Goal: Task Accomplishment & Management: Use online tool/utility

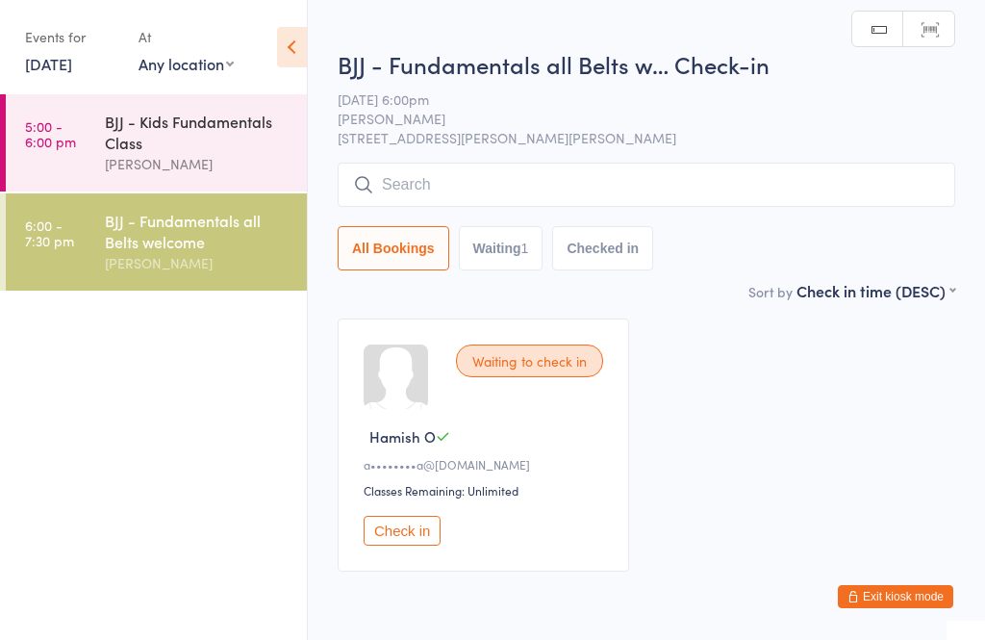
click at [720, 199] on input "search" at bounding box center [646, 185] width 617 height 44
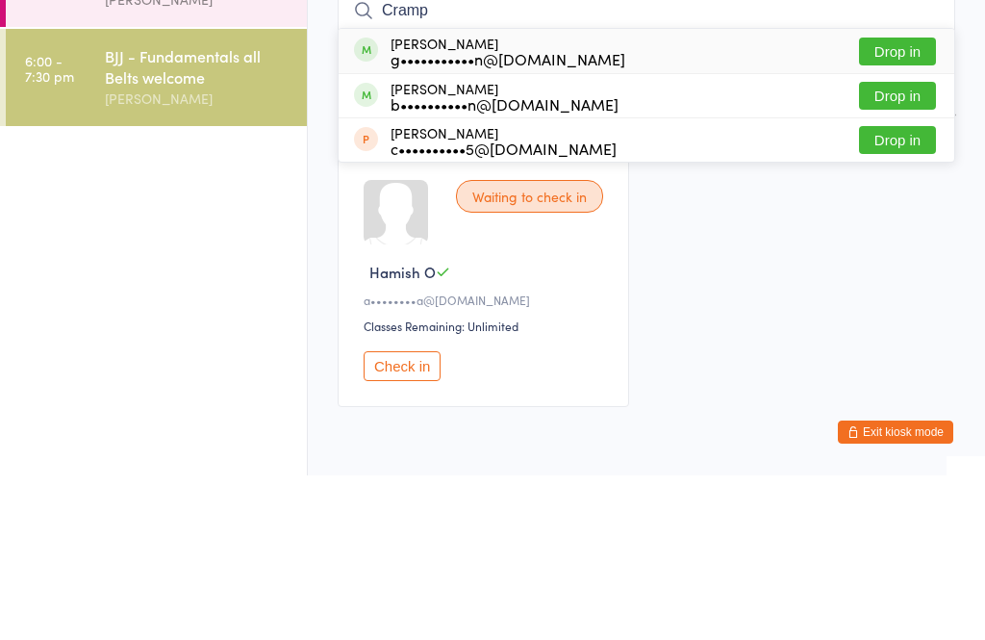
type input "Cramp"
click at [915, 202] on button "Drop in" at bounding box center [897, 216] width 77 height 28
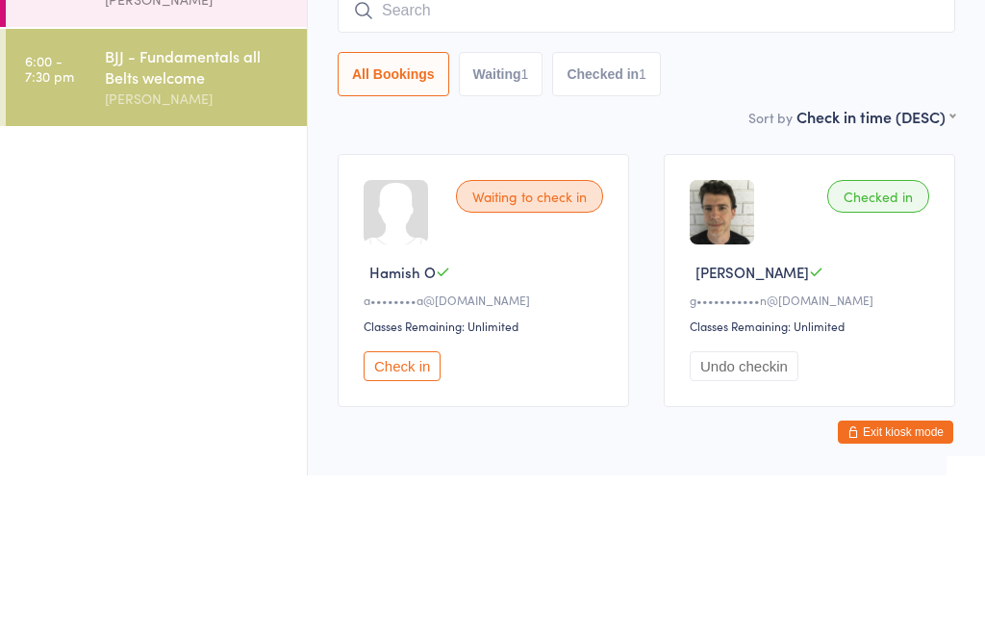
click at [595, 173] on input "search" at bounding box center [646, 175] width 617 height 44
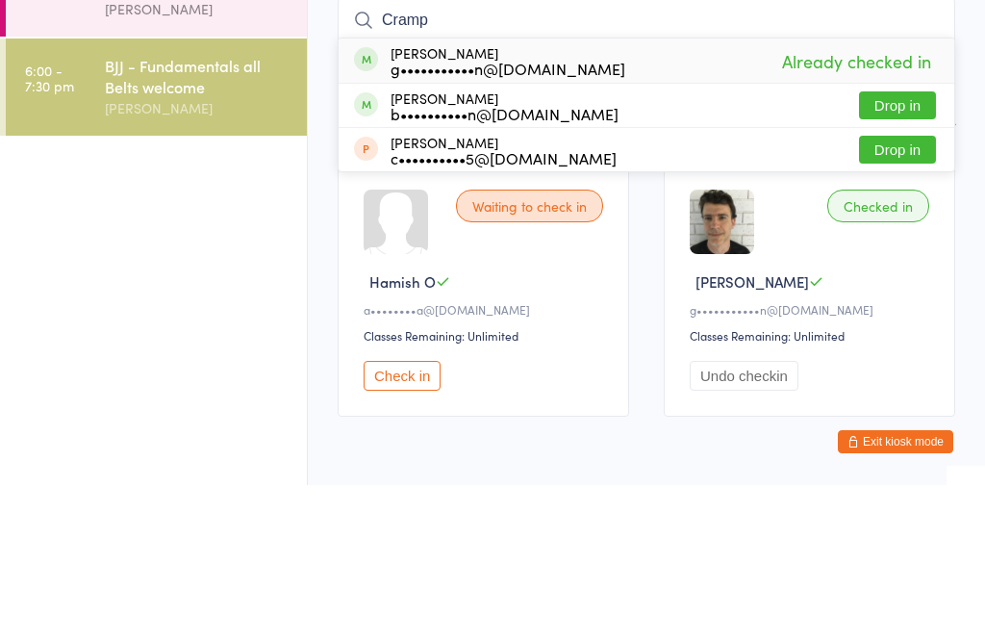
type input "Cramp"
click at [885, 246] on button "Drop in" at bounding box center [897, 260] width 77 height 28
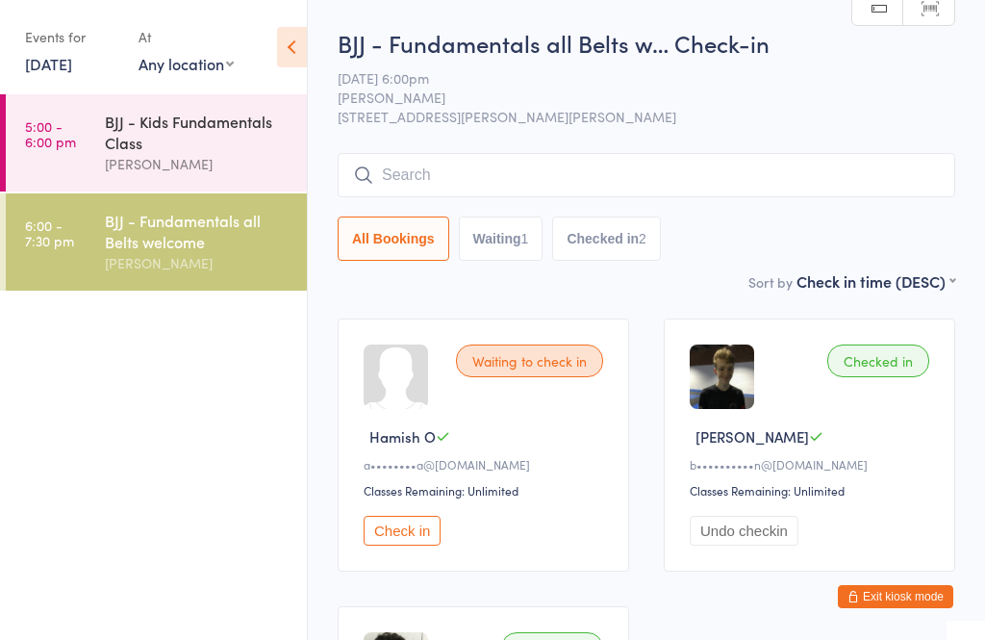
click at [745, 167] on input "search" at bounding box center [646, 175] width 617 height 44
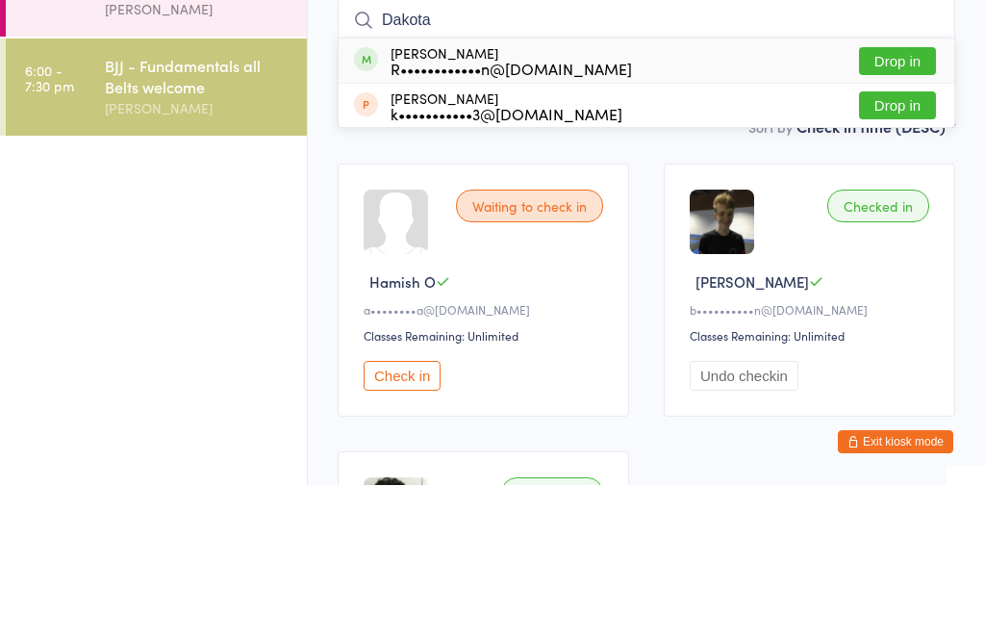
type input "Dakota"
click at [906, 202] on button "Drop in" at bounding box center [897, 216] width 77 height 28
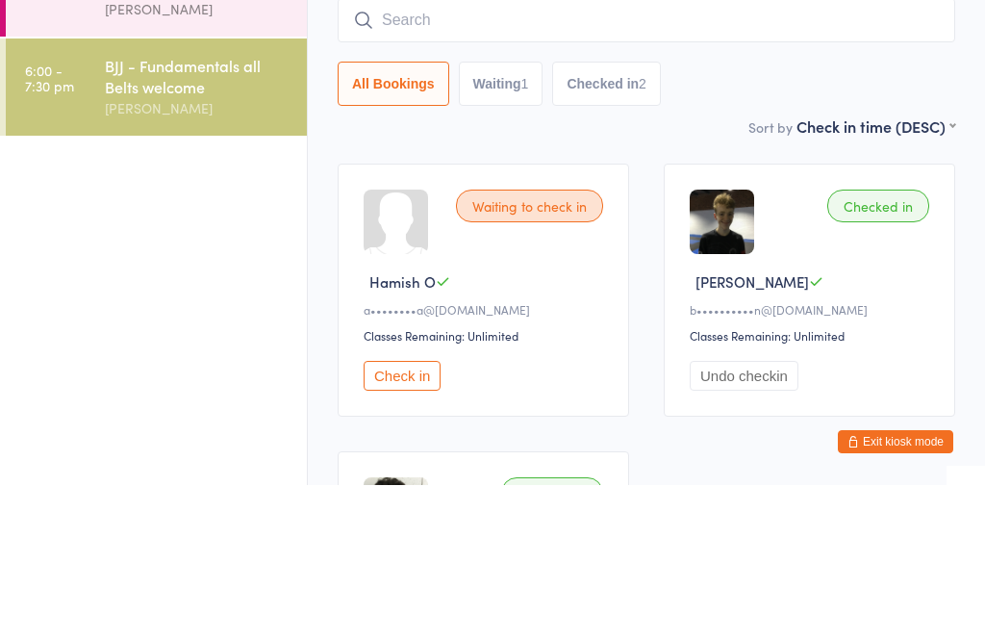
scroll to position [155, 0]
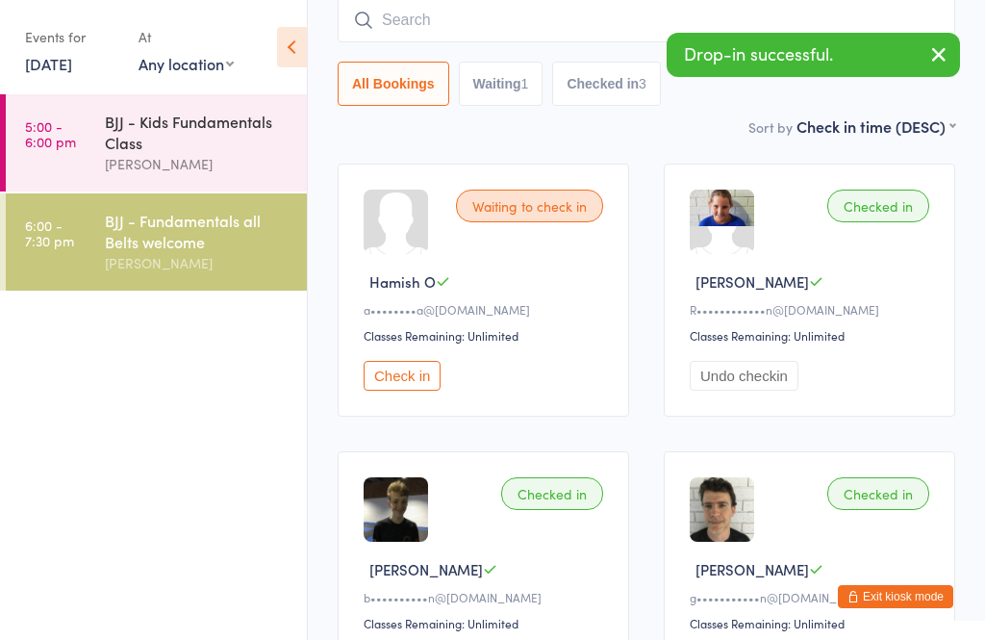
click at [547, 15] on input "search" at bounding box center [646, 20] width 617 height 44
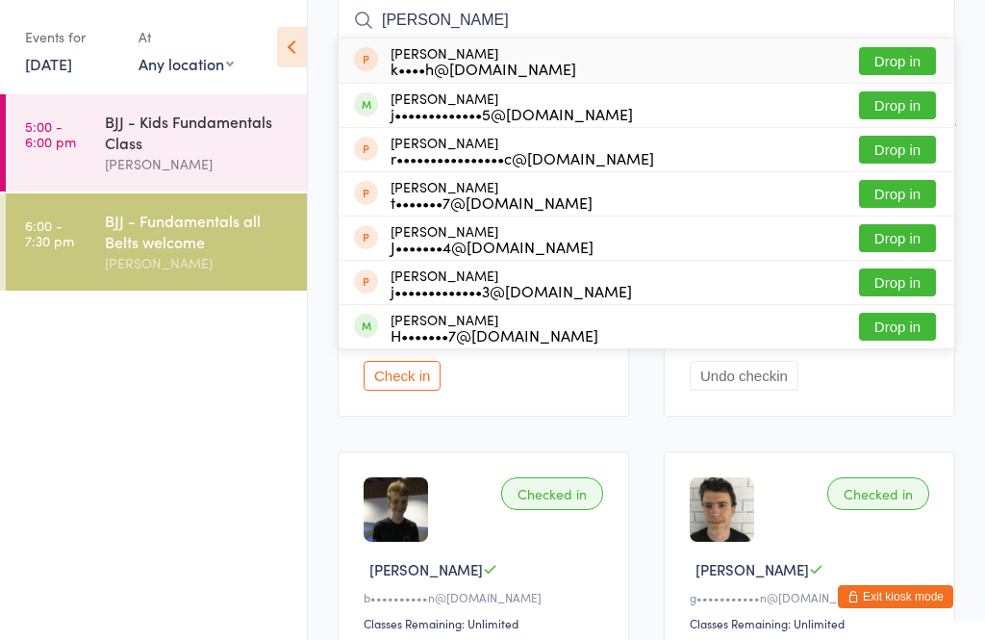
type input "[PERSON_NAME]"
click at [911, 109] on button "Drop in" at bounding box center [897, 105] width 77 height 28
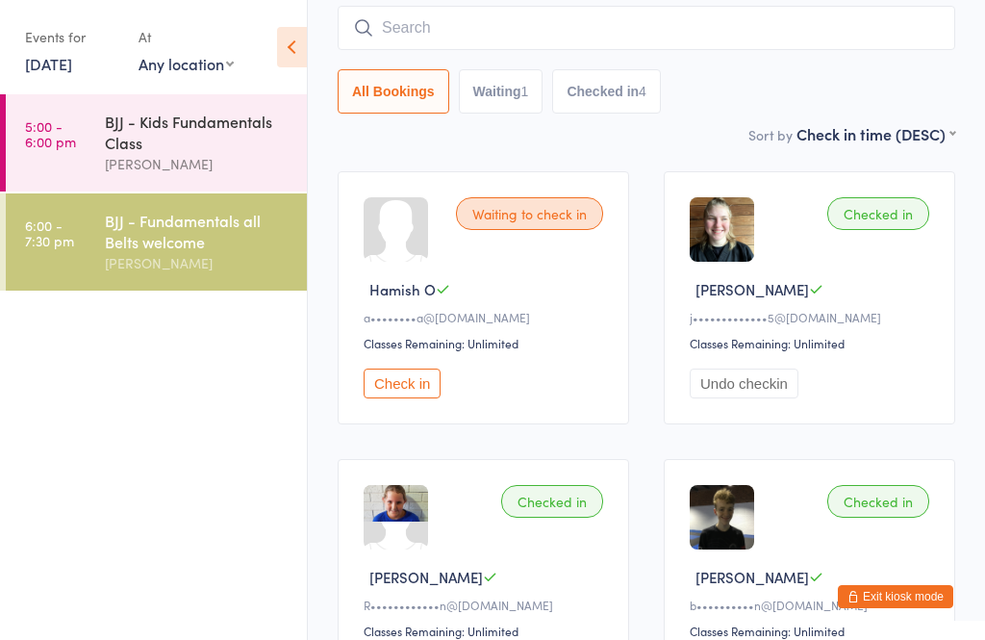
scroll to position [148, 0]
